Goal: Information Seeking & Learning: Learn about a topic

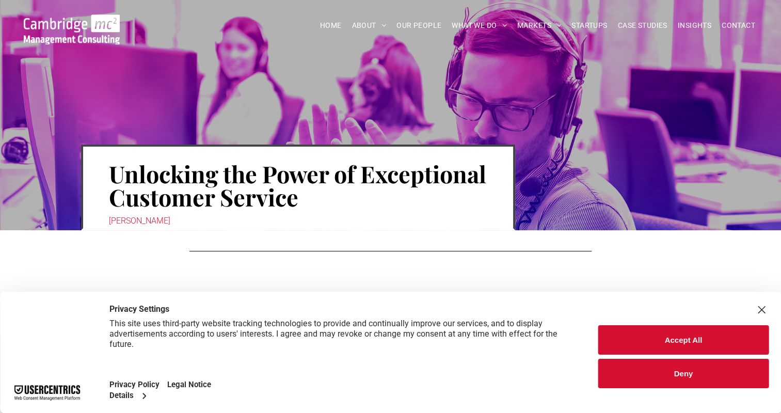
click at [674, 343] on button "Accept All" at bounding box center [684, 339] width 170 height 29
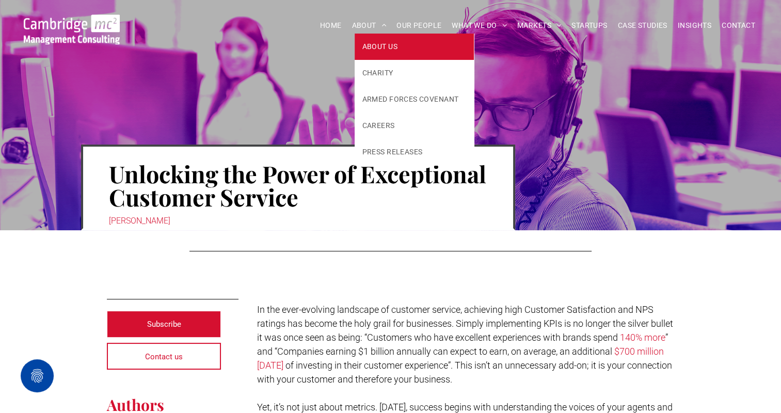
click at [387, 52] on span "ABOUT US" at bounding box center [380, 46] width 35 height 11
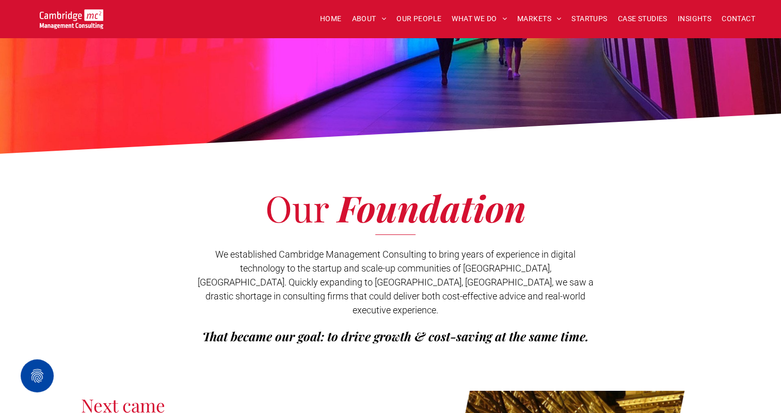
scroll to position [74, 0]
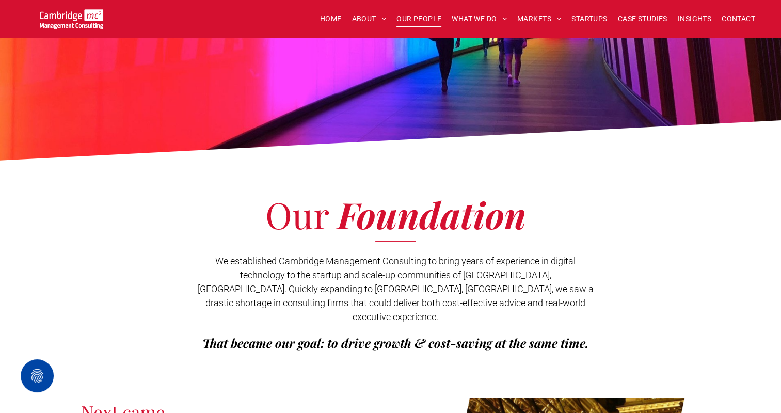
click at [412, 15] on span "OUR PEOPLE" at bounding box center [419, 19] width 45 height 16
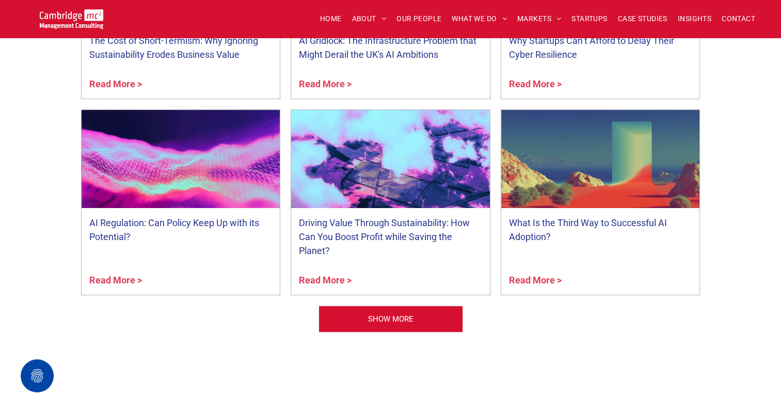
scroll to position [4132, 0]
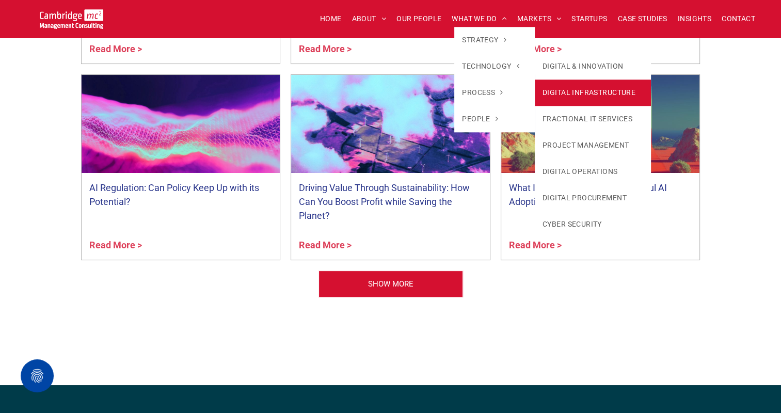
click at [599, 90] on link "DIGITAL INFRASTRUCTURE" at bounding box center [593, 93] width 116 height 26
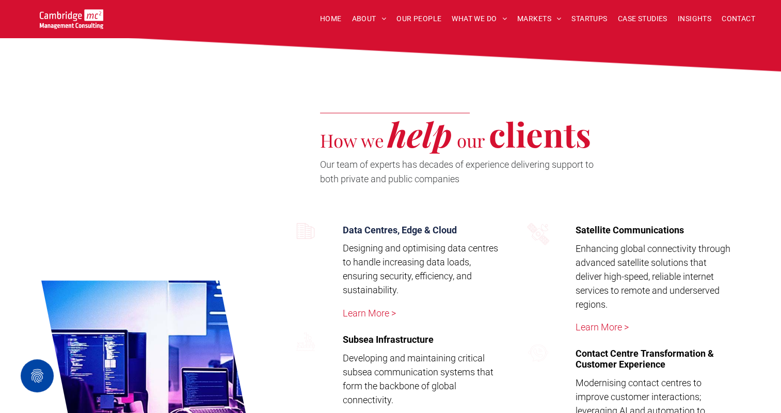
scroll to position [1963, 0]
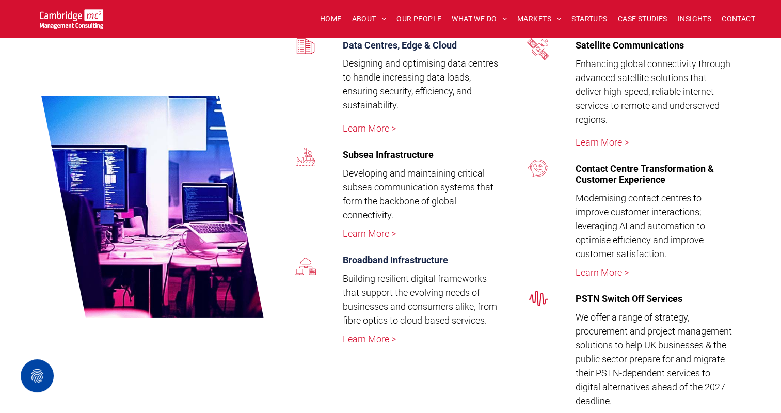
click at [375, 334] on link "Learn More >" at bounding box center [369, 339] width 53 height 11
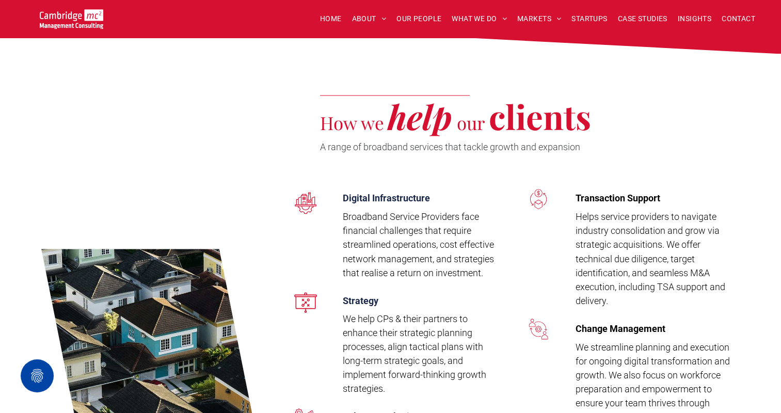
scroll to position [1394, 0]
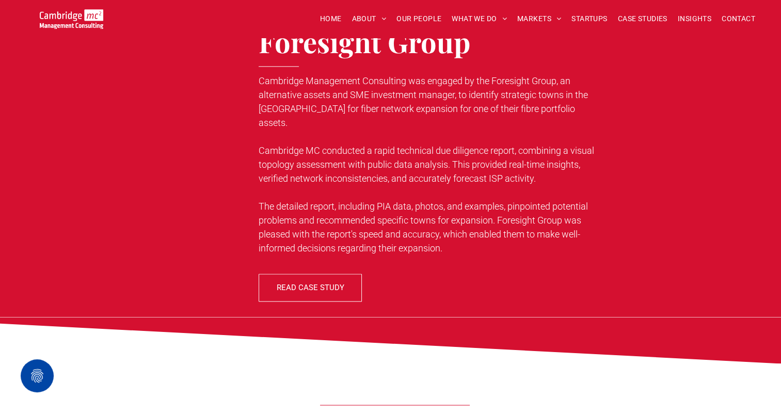
click at [279, 275] on span "READ CASE STUDY" at bounding box center [311, 288] width 68 height 26
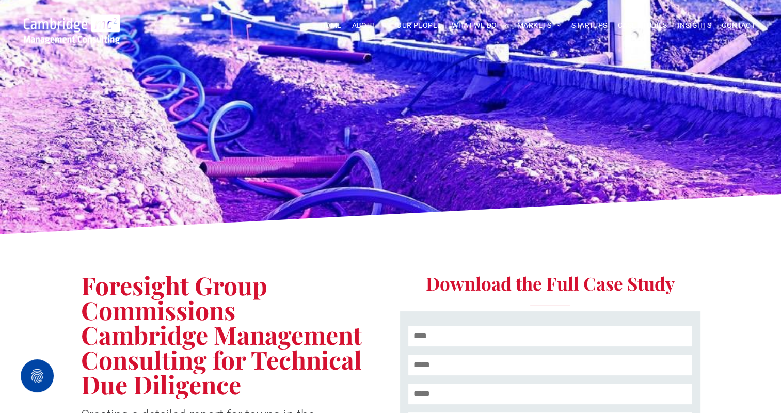
scroll to position [310, 0]
